Goal: Task Accomplishment & Management: Contribute content

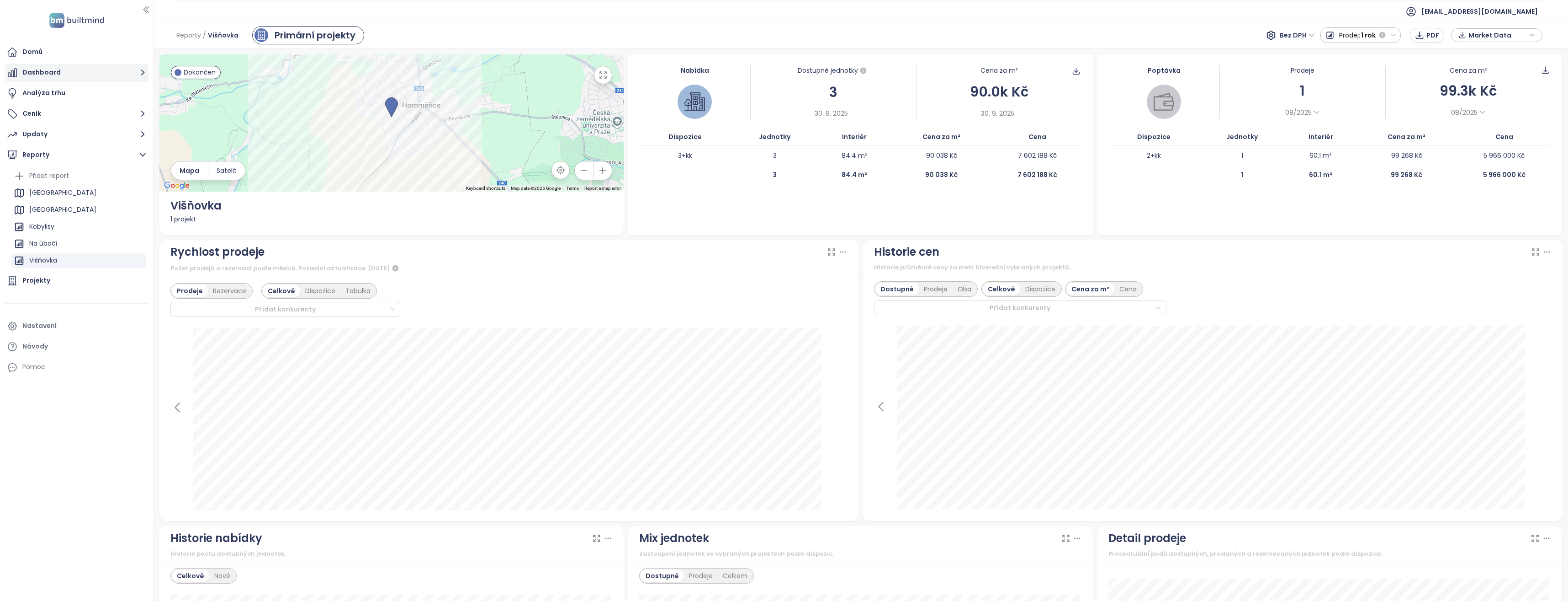
scroll to position [42, 0]
click at [40, 282] on div "Projekty" at bounding box center [36, 280] width 27 height 11
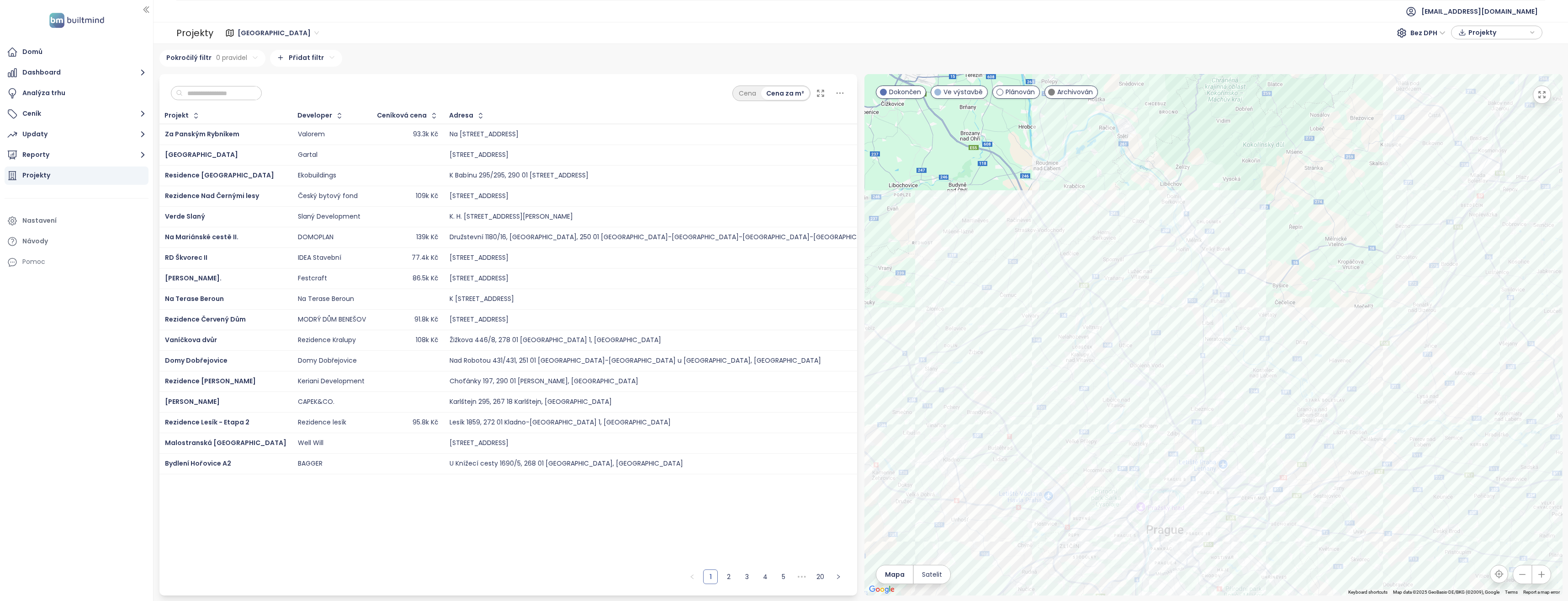
drag, startPoint x: 1203, startPoint y: 188, endPoint x: 1039, endPoint y: 409, distance: 275.2
click at [1039, 409] on div at bounding box center [1214, 335] width 699 height 521
click at [1143, 279] on div at bounding box center [1214, 335] width 699 height 521
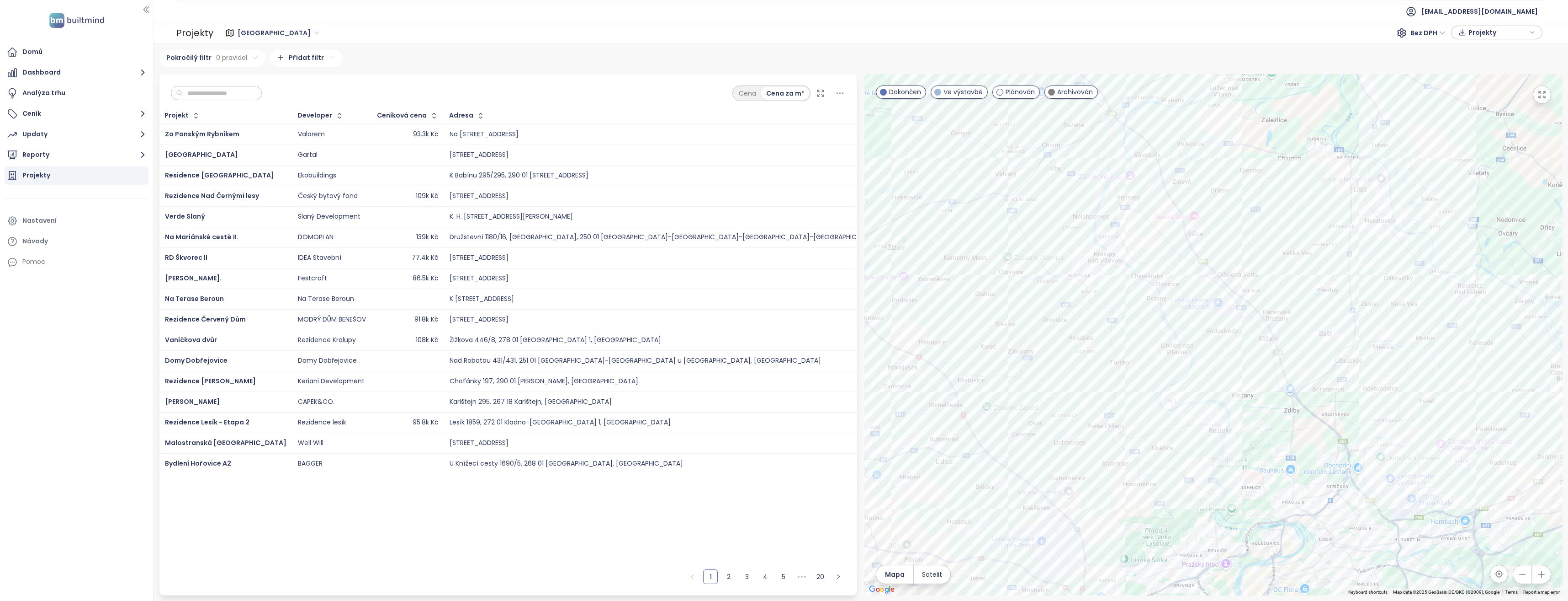
drag, startPoint x: 1067, startPoint y: 440, endPoint x: 1152, endPoint y: 266, distance: 193.7
click at [1152, 266] on div at bounding box center [1214, 335] width 699 height 521
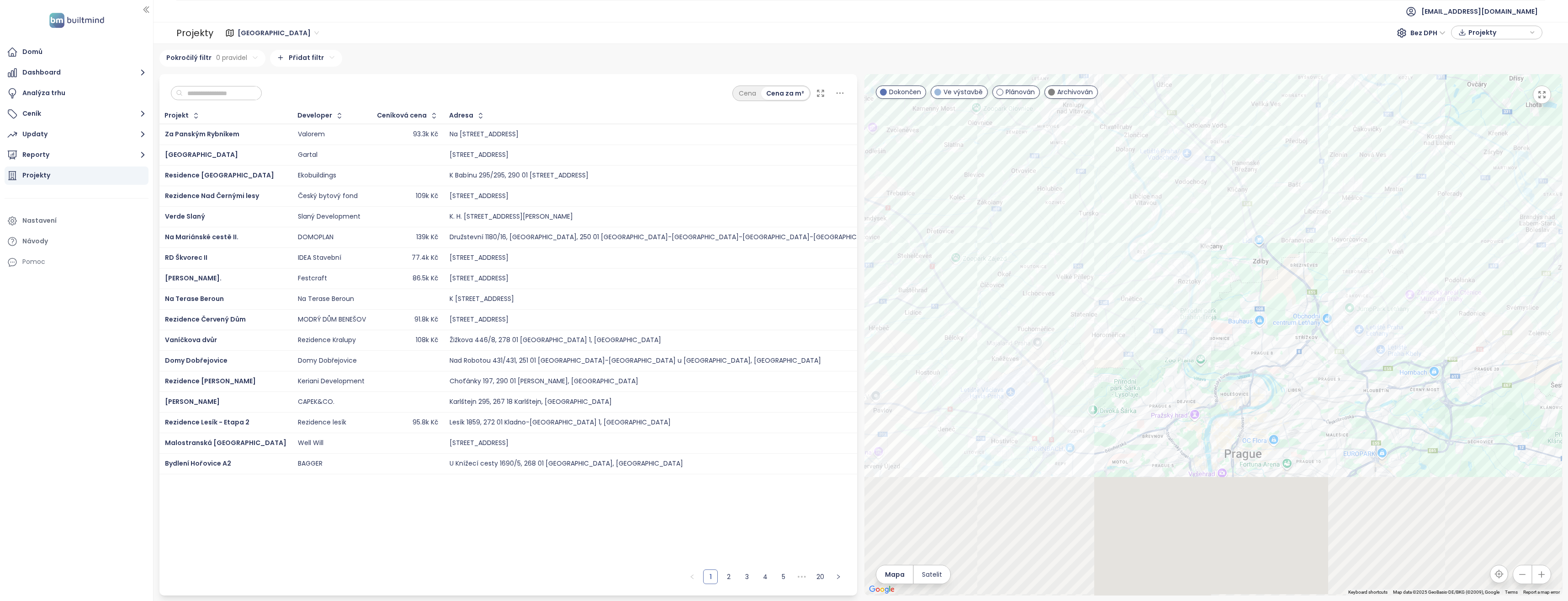
drag, startPoint x: 1049, startPoint y: 410, endPoint x: 1019, endPoint y: 260, distance: 153.0
click at [1019, 260] on div at bounding box center [1214, 335] width 699 height 521
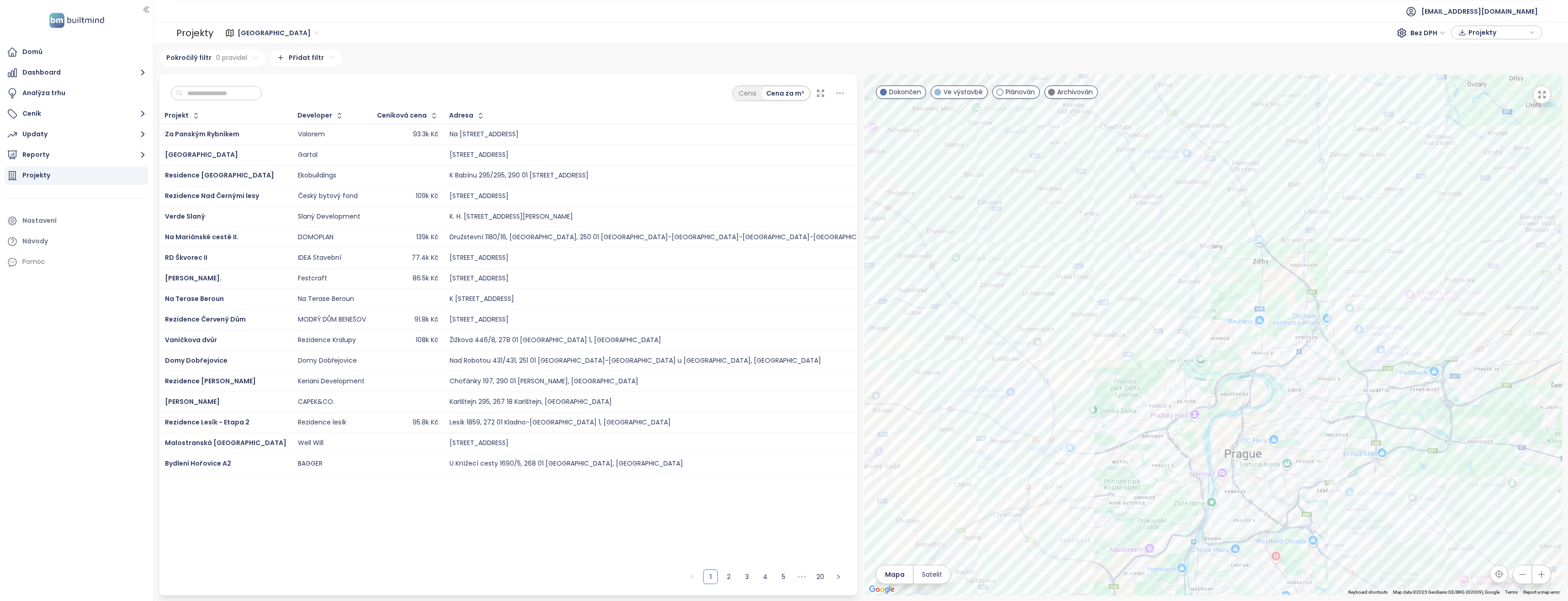
click at [1097, 345] on div at bounding box center [1214, 335] width 699 height 521
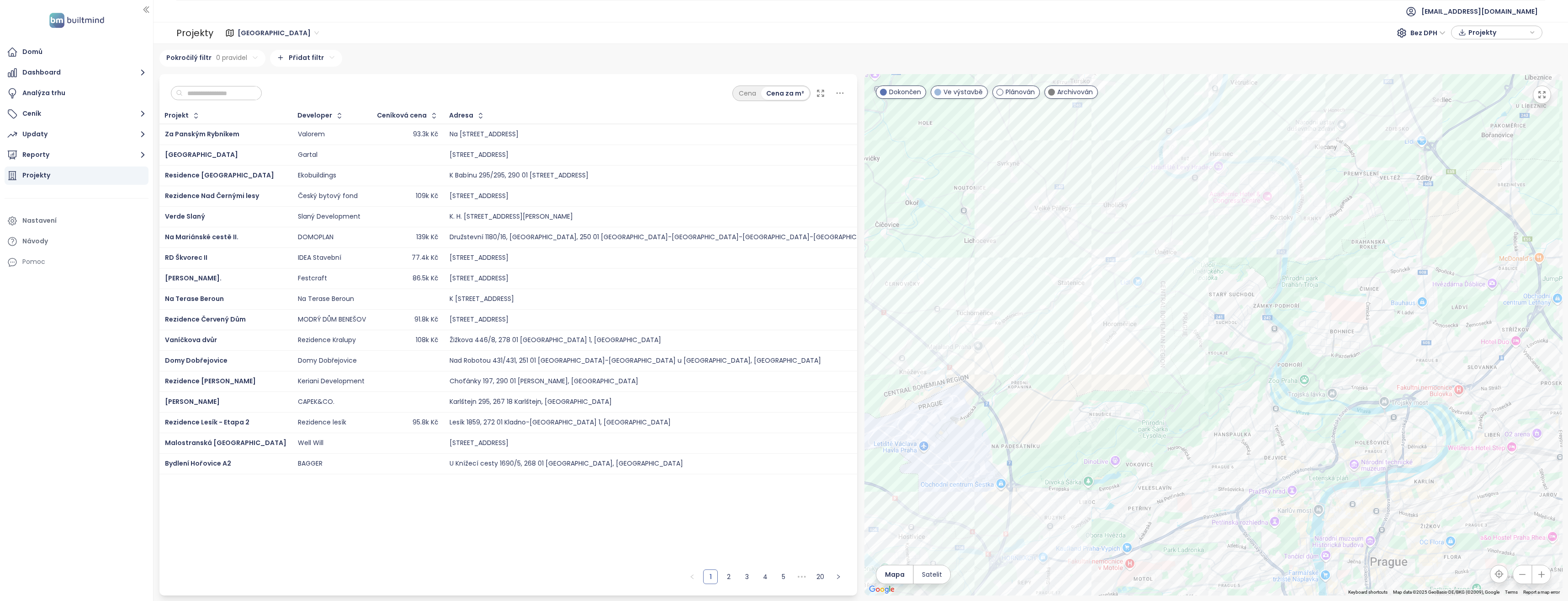
click at [1095, 343] on div at bounding box center [1214, 335] width 699 height 521
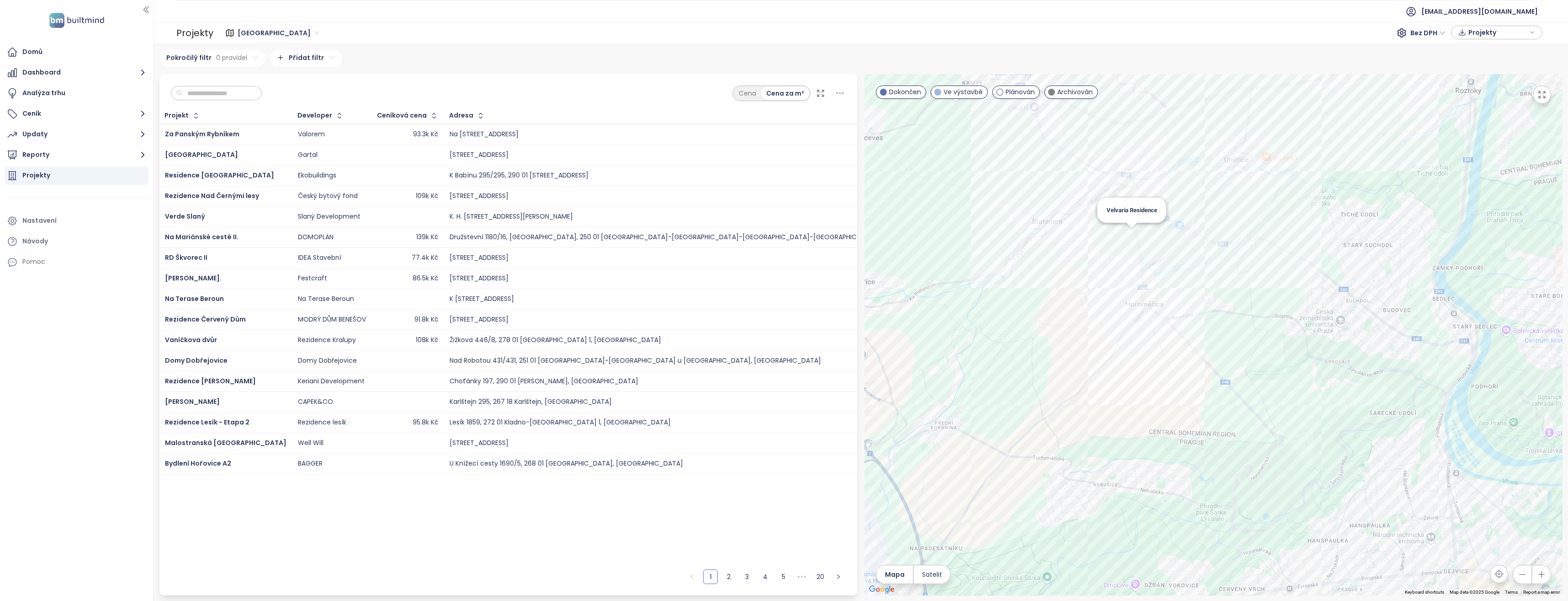
click at [1129, 234] on div "Velvaria Residence" at bounding box center [1214, 335] width 699 height 521
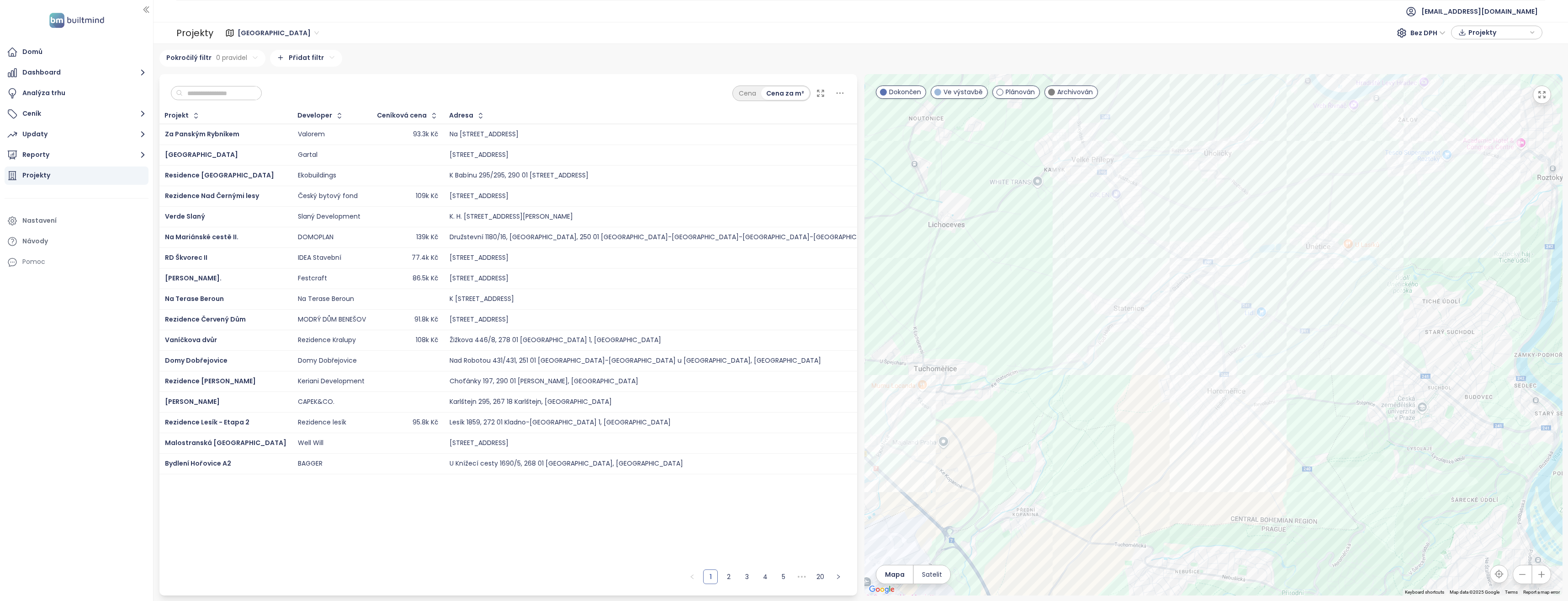
click at [1213, 320] on div "Velvaria Residence Ve výstavbě Velvarská 1152, 252 62 [GEOGRAPHIC_DATA], Czechi…" at bounding box center [1214, 335] width 699 height 521
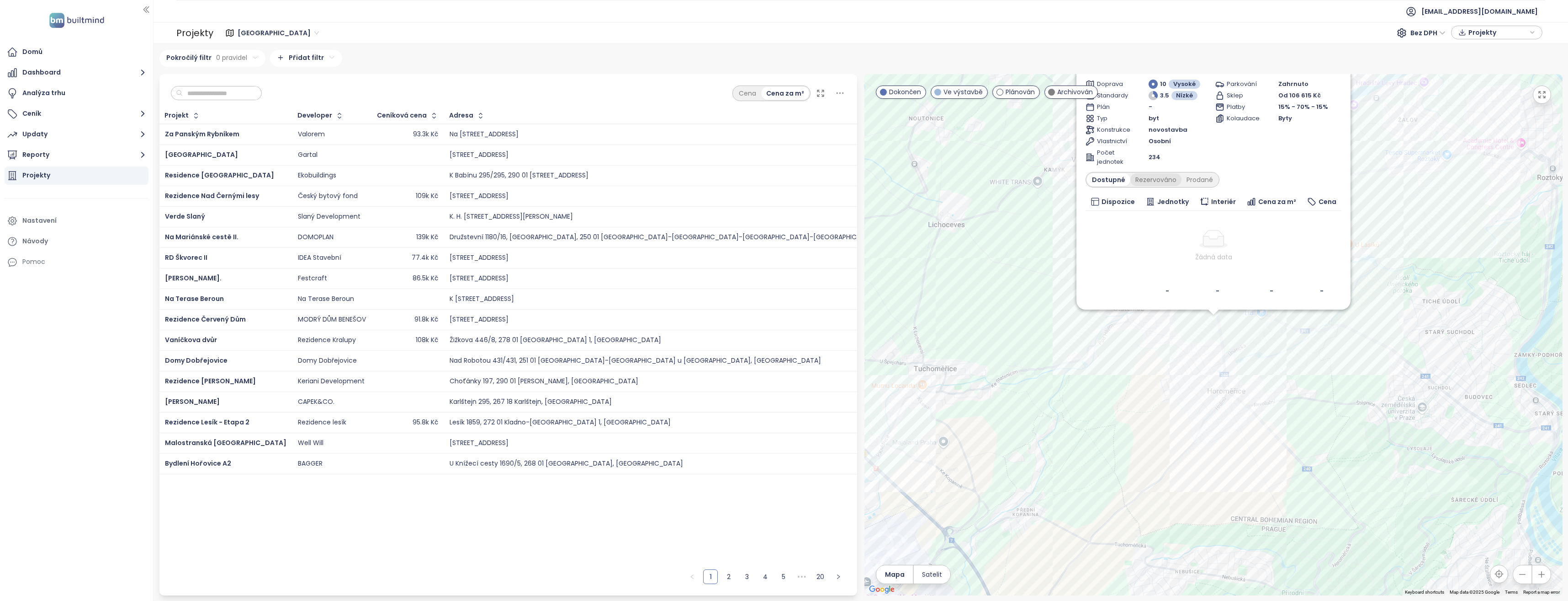
click at [1157, 179] on div "Rezervováno" at bounding box center [1157, 179] width 51 height 13
click at [1189, 180] on div "Prodané" at bounding box center [1200, 179] width 37 height 13
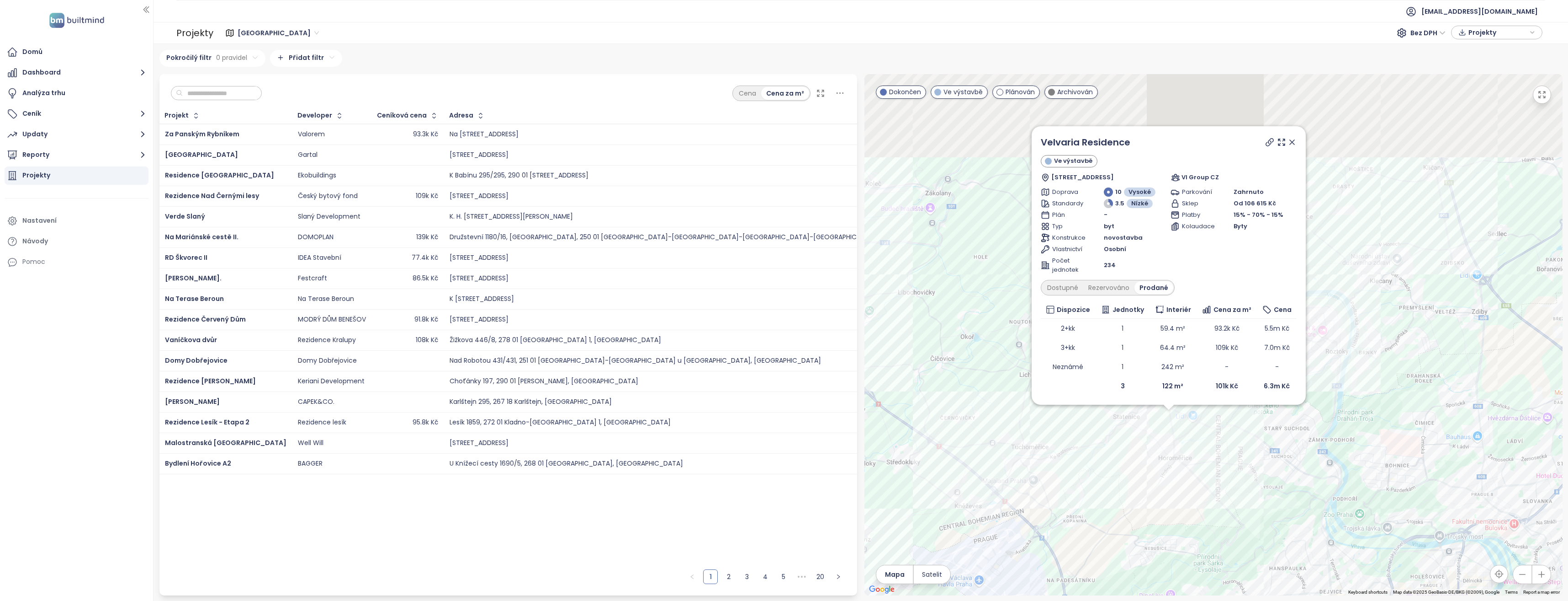
drag, startPoint x: 1360, startPoint y: 211, endPoint x: 1367, endPoint y: 300, distance: 89.3
click at [1367, 302] on div "Velvaria Residence Ve výstavbě Velvarská 1152, 252 62 [GEOGRAPHIC_DATA], Czechi…" at bounding box center [1214, 335] width 699 height 521
click at [1093, 418] on div "Velvaria Residence Ve výstavbě Velvarská 1152, 252 62 [GEOGRAPHIC_DATA], Czechi…" at bounding box center [1214, 335] width 699 height 521
click at [1290, 141] on icon at bounding box center [1292, 141] width 9 height 9
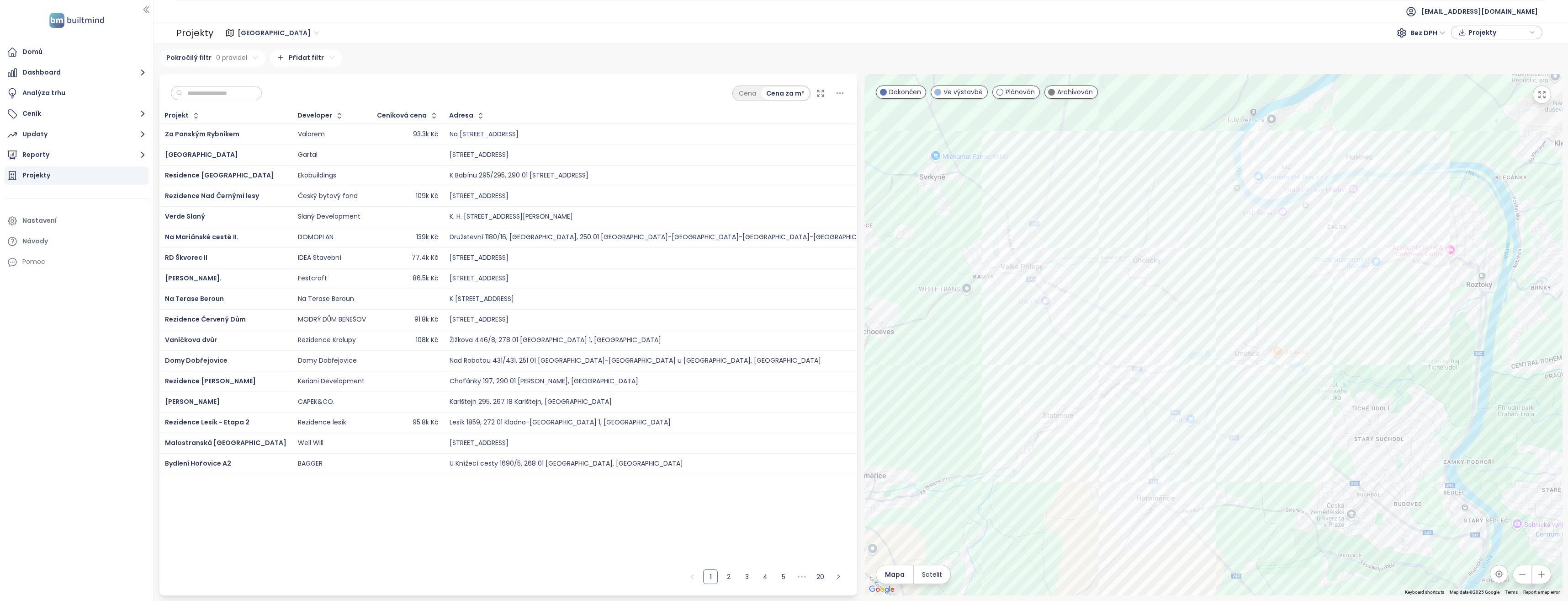
click at [1166, 387] on div at bounding box center [1214, 335] width 699 height 521
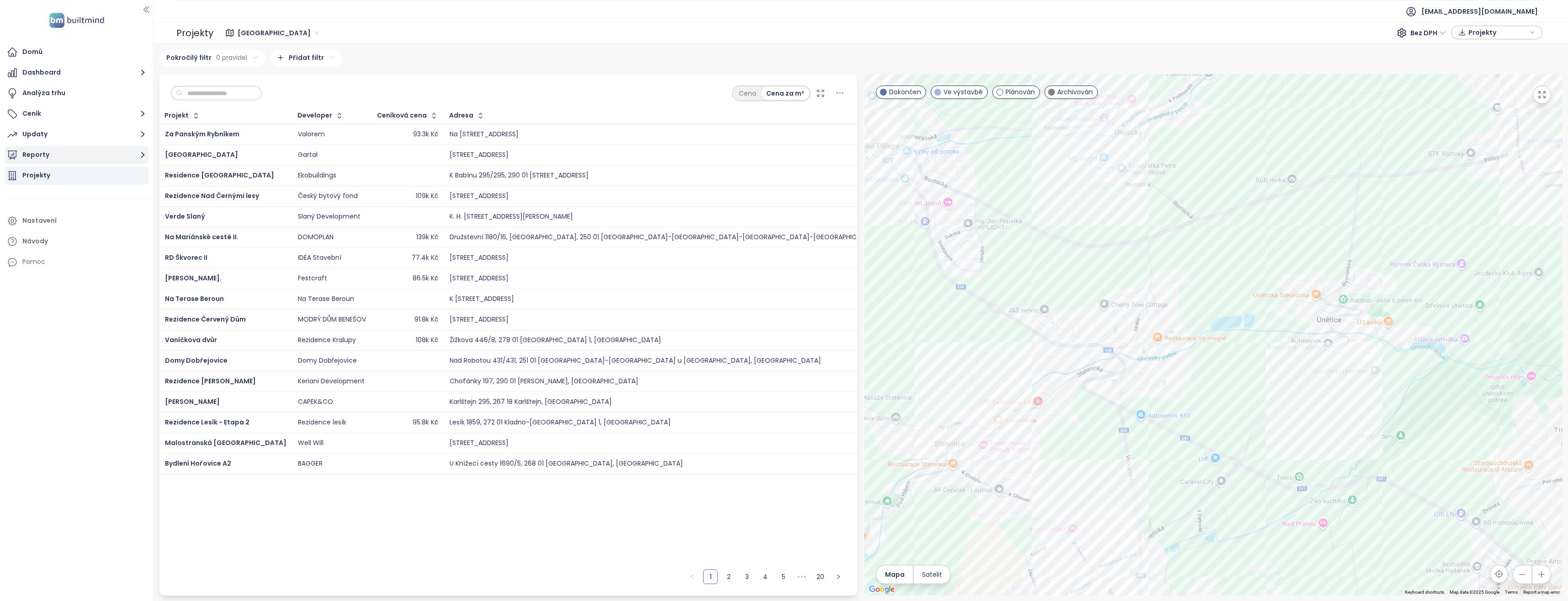
click at [139, 156] on icon "button" at bounding box center [143, 155] width 11 height 11
click at [57, 175] on div "Přidat report" at bounding box center [48, 176] width 39 height 11
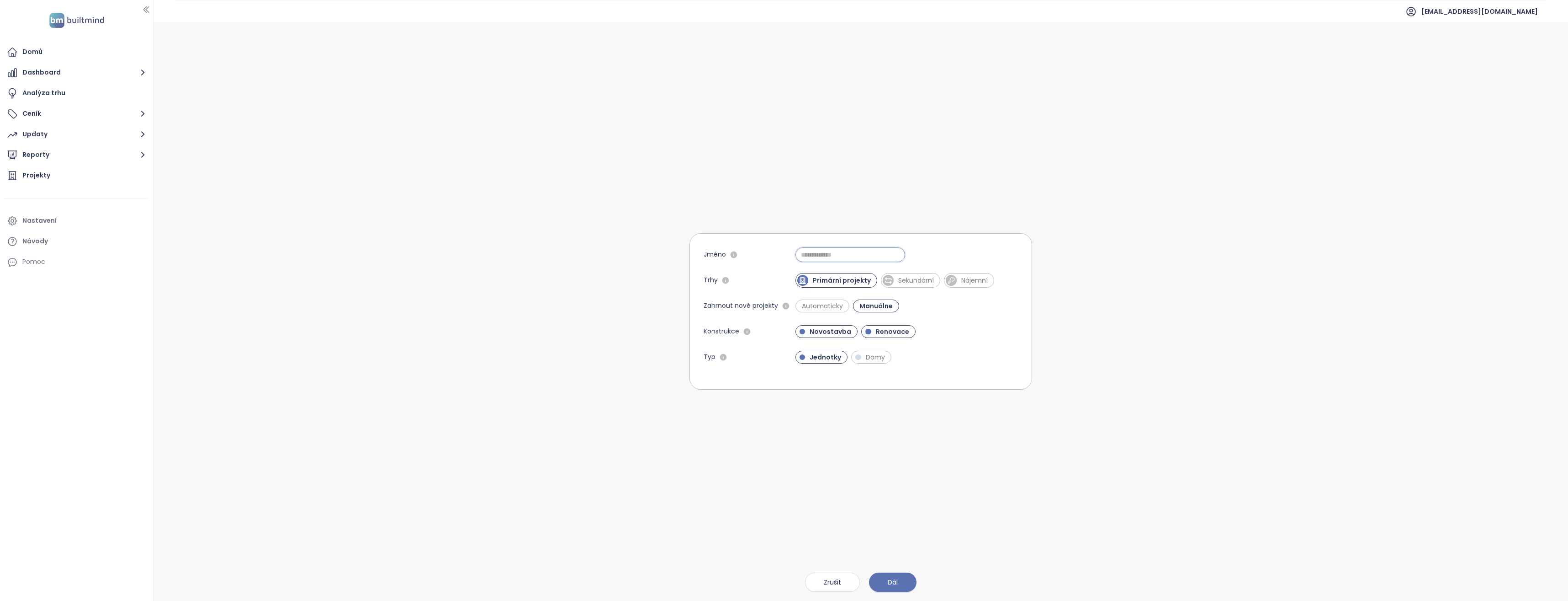
click at [832, 252] on input "Jméno" at bounding box center [850, 254] width 110 height 15
type input "********"
click at [892, 583] on span "Dál" at bounding box center [892, 582] width 10 height 10
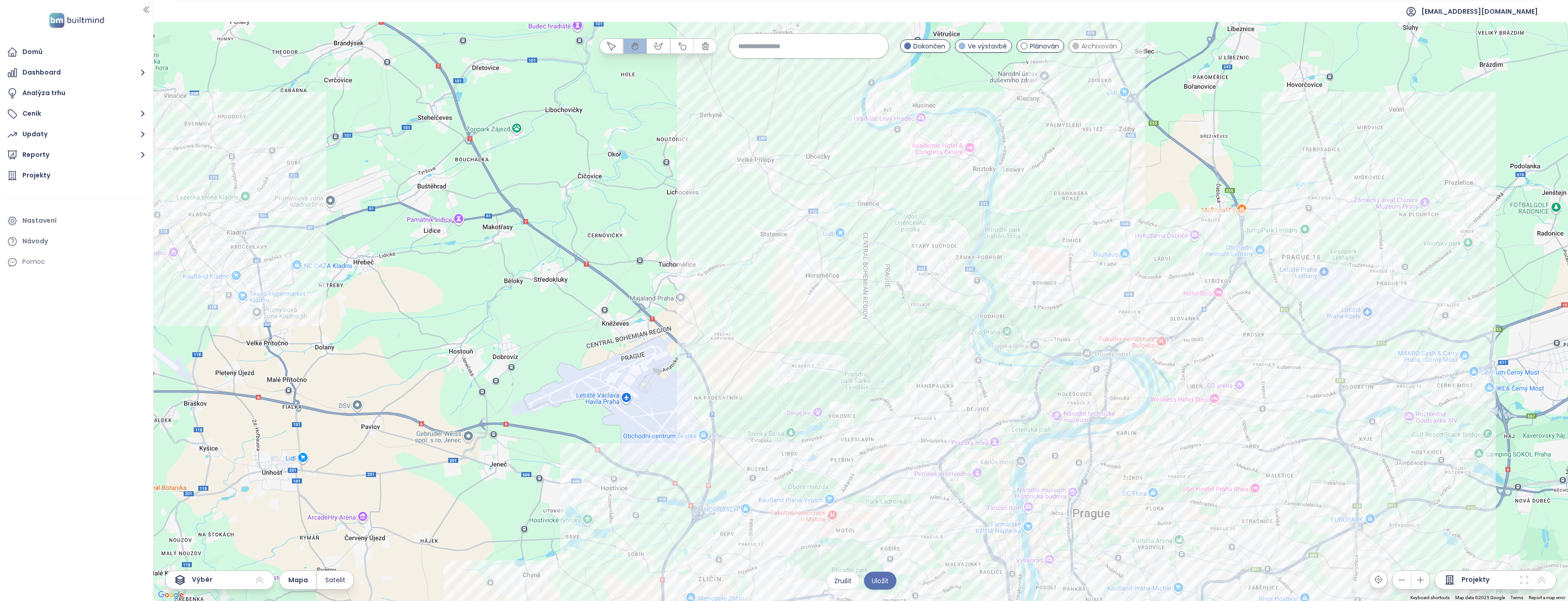
drag, startPoint x: 1058, startPoint y: 304, endPoint x: 923, endPoint y: 378, distance: 154.0
click at [923, 378] on div at bounding box center [860, 311] width 1414 height 579
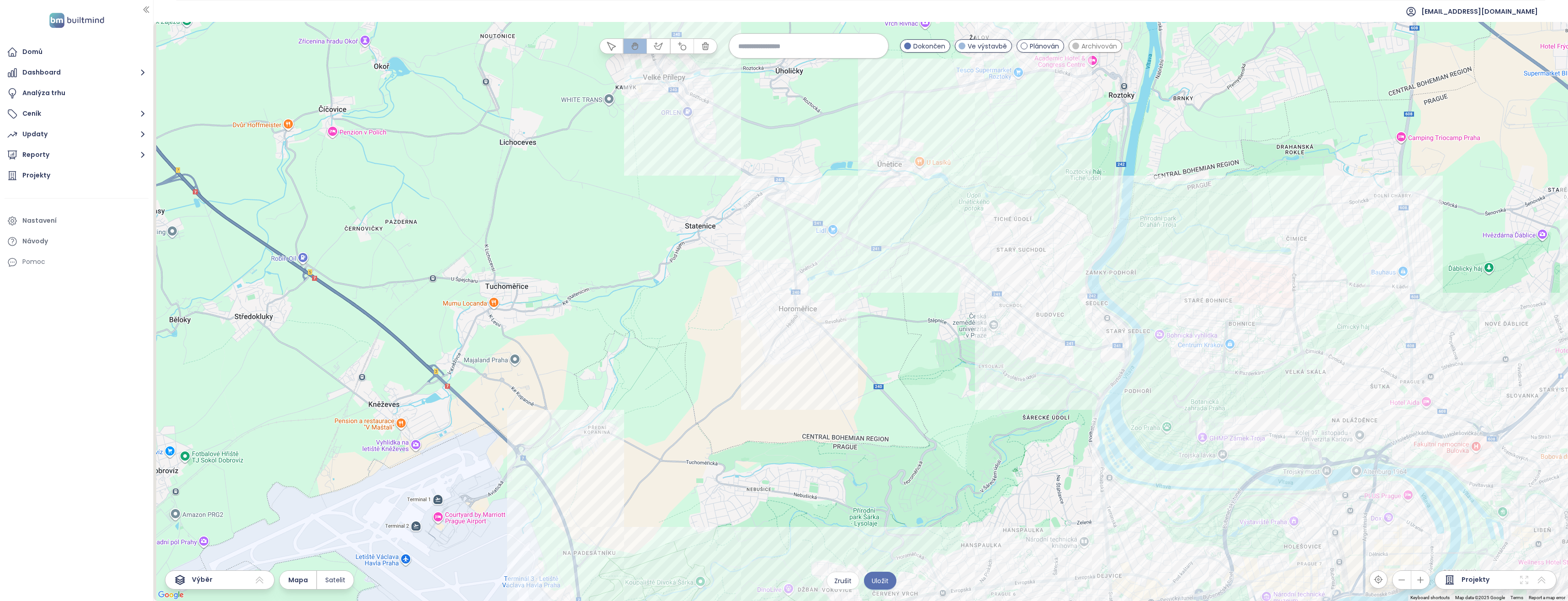
drag, startPoint x: 863, startPoint y: 298, endPoint x: 903, endPoint y: 390, distance: 100.3
click at [923, 428] on div at bounding box center [860, 311] width 1414 height 579
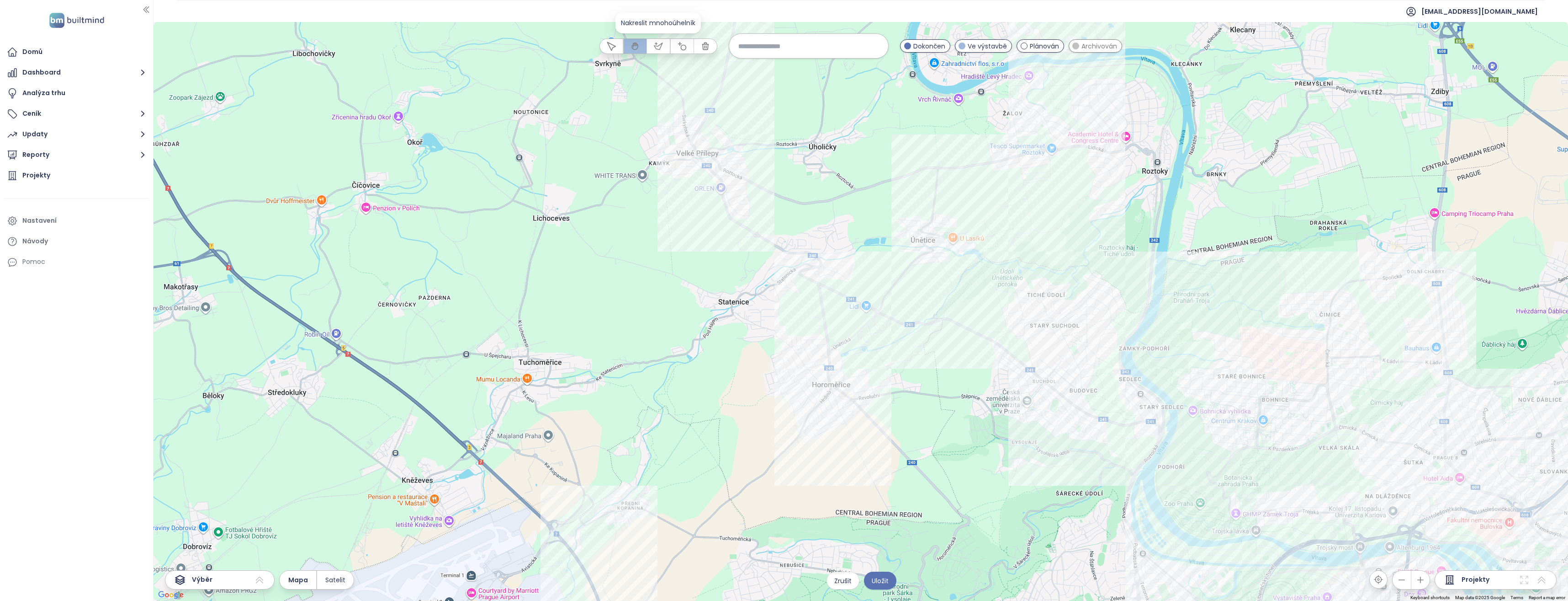
click at [661, 48] on icon "button" at bounding box center [658, 46] width 9 height 9
click at [794, 304] on div at bounding box center [860, 311] width 1414 height 579
click at [793, 349] on div at bounding box center [860, 311] width 1414 height 579
drag, startPoint x: 849, startPoint y: 350, endPoint x: 850, endPoint y: 345, distance: 5.1
click at [850, 349] on div at bounding box center [860, 311] width 1414 height 579
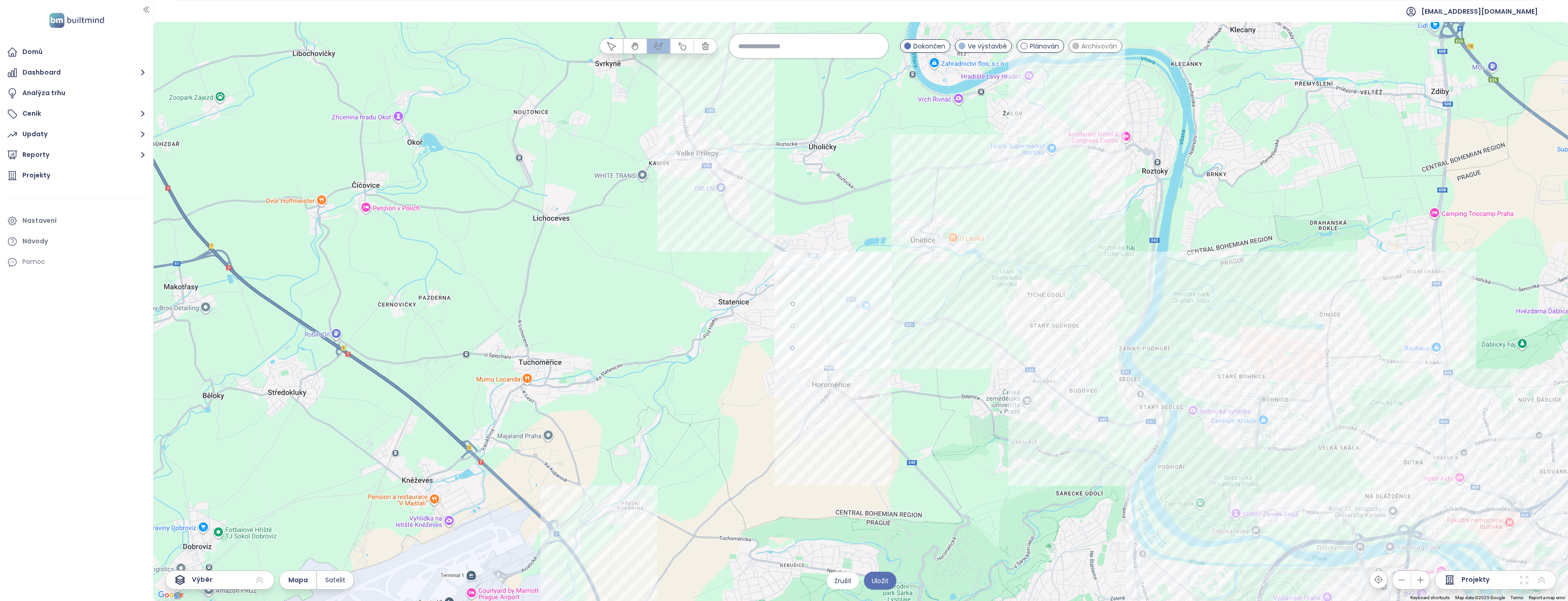
click at [855, 341] on div at bounding box center [860, 311] width 1414 height 579
click at [848, 300] on div at bounding box center [860, 311] width 1414 height 579
click at [792, 303] on div at bounding box center [860, 311] width 1414 height 579
click at [882, 583] on span "Uložit" at bounding box center [880, 580] width 16 height 10
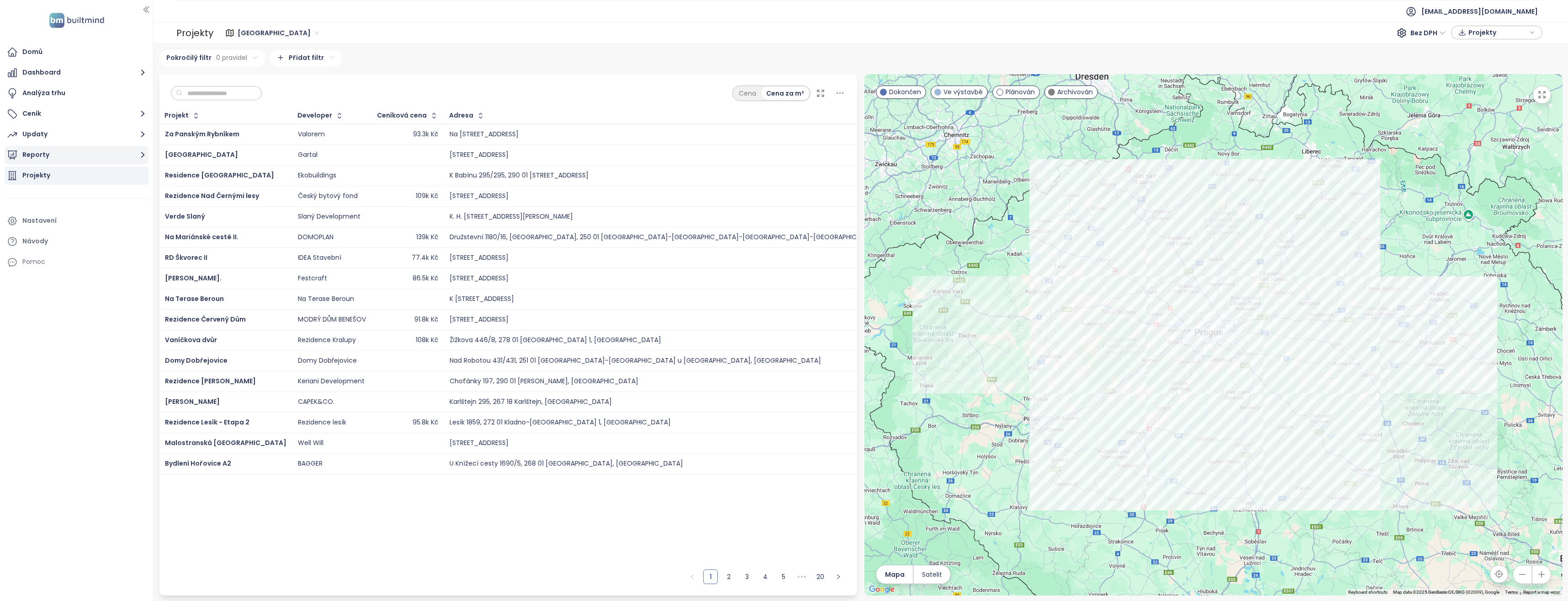
click at [133, 154] on button "Reporty" at bounding box center [76, 155] width 144 height 18
click at [45, 218] on div "Velvaria" at bounding box center [41, 219] width 25 height 11
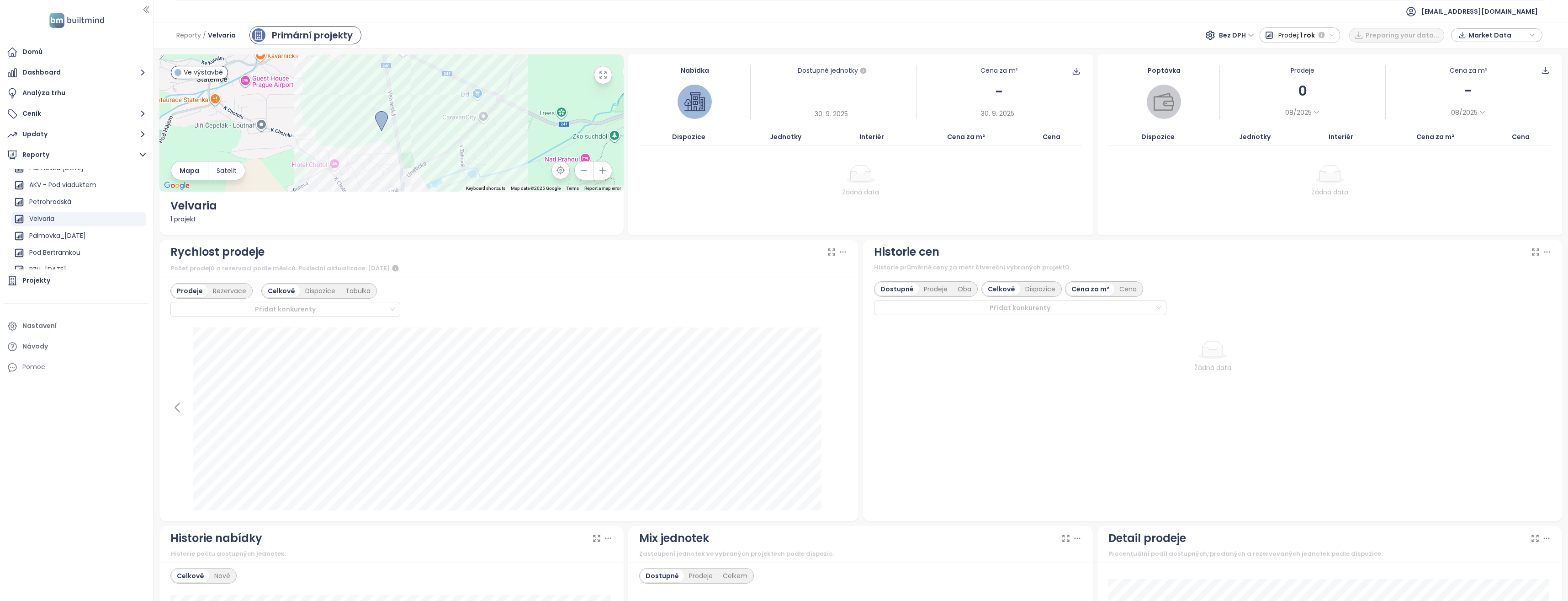
click at [1340, 38] on button "Prodej: 1 rok" at bounding box center [1300, 35] width 80 height 16
click at [1290, 134] on div "Celé období" at bounding box center [1299, 134] width 80 height 16
click at [1536, 33] on div "Market Data" at bounding box center [1497, 35] width 81 height 14
click at [1487, 134] on span "Stáhnout" at bounding box center [1486, 136] width 32 height 10
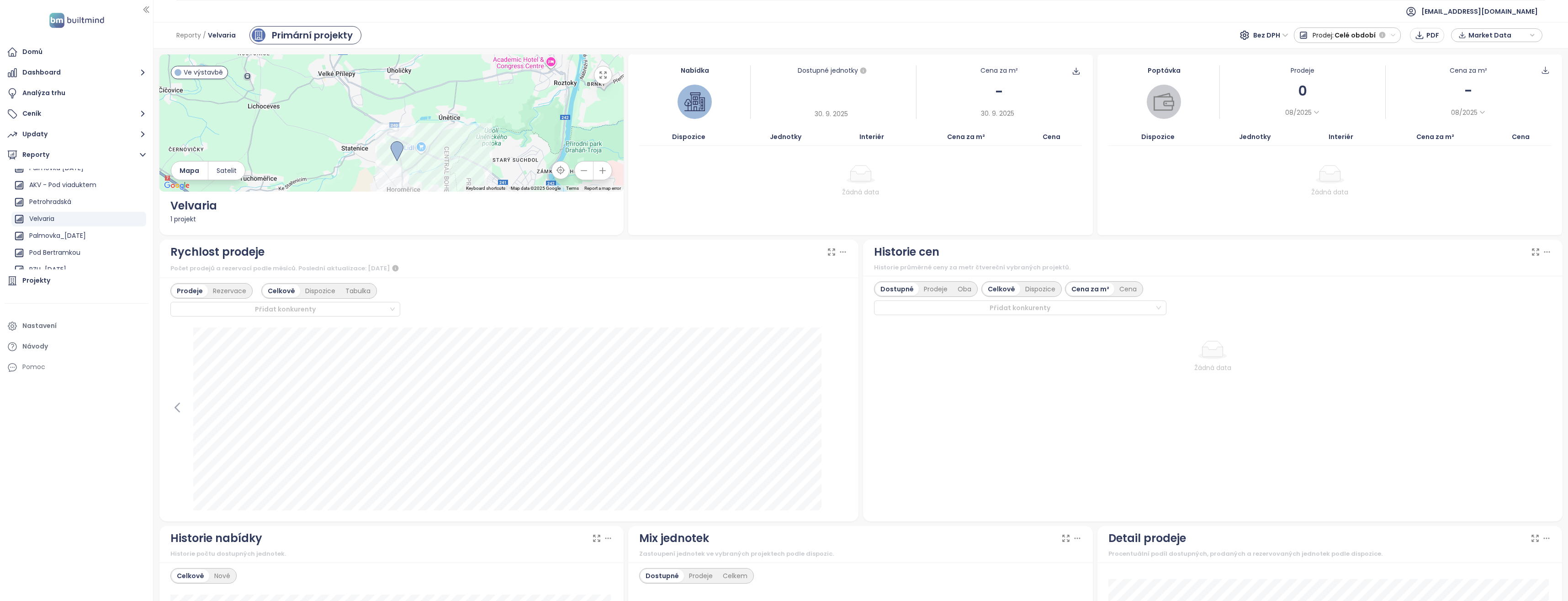
drag, startPoint x: 553, startPoint y: 147, endPoint x: 463, endPoint y: 183, distance: 96.9
click at [463, 183] on div at bounding box center [391, 123] width 464 height 137
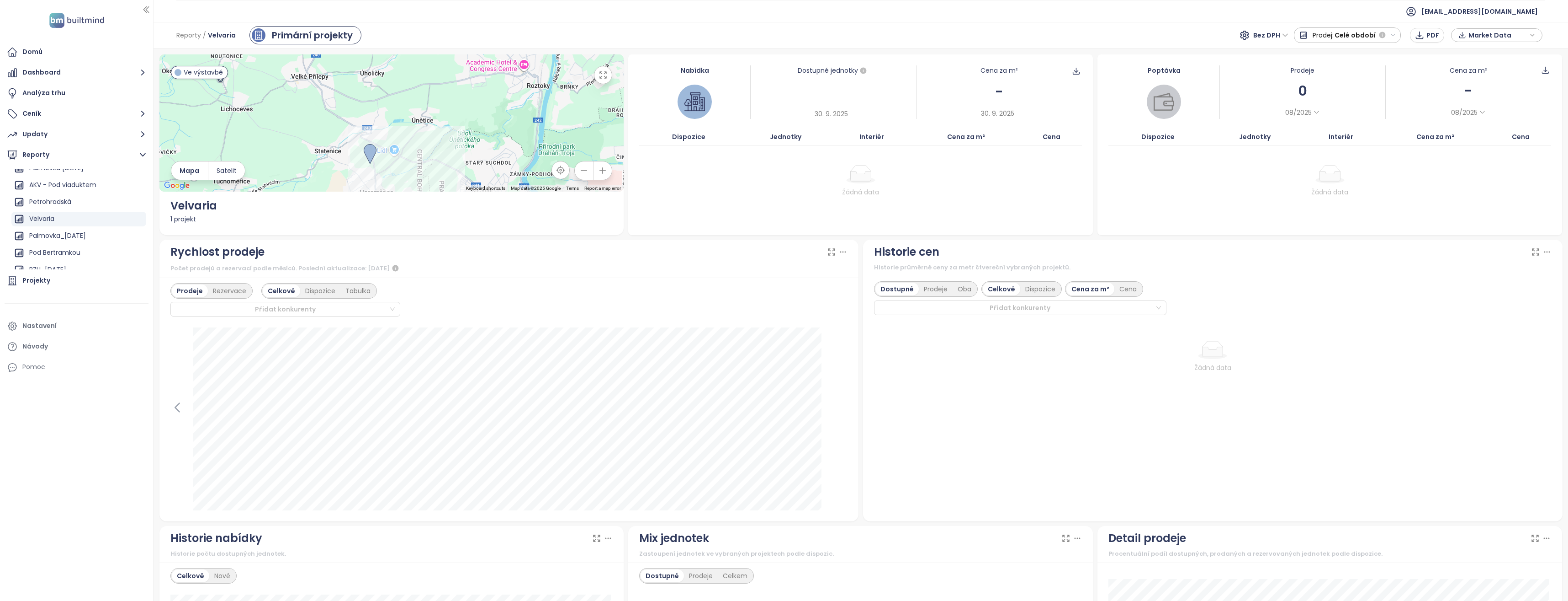
drag, startPoint x: 509, startPoint y: 94, endPoint x: 480, endPoint y: 95, distance: 29.0
click at [480, 95] on div at bounding box center [391, 123] width 464 height 137
